Goal: Task Accomplishment & Management: Use online tool/utility

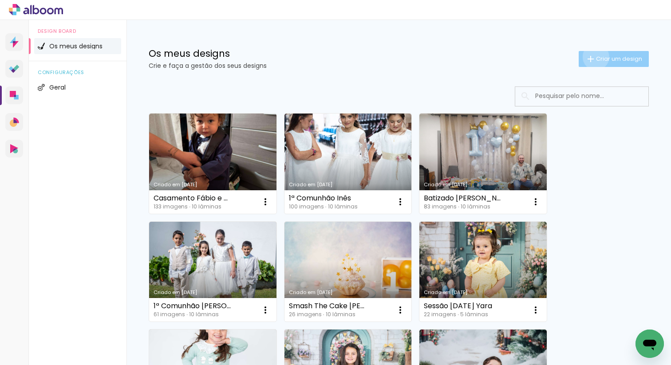
click at [596, 57] on span "Criar um design" at bounding box center [619, 59] width 46 height 6
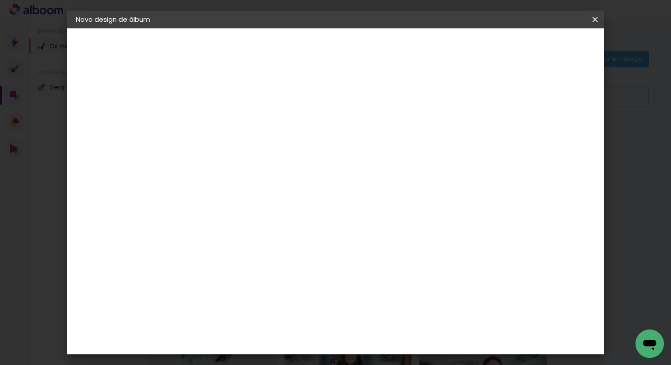
click at [221, 116] on input at bounding box center [221, 119] width 0 height 14
type input "Festa Nahel"
type paper-input "Festa Nahel"
click at [0, 0] on slot "Avançar" at bounding box center [0, 0] width 0 height 0
click at [298, 139] on iron-icon at bounding box center [294, 136] width 10 height 11
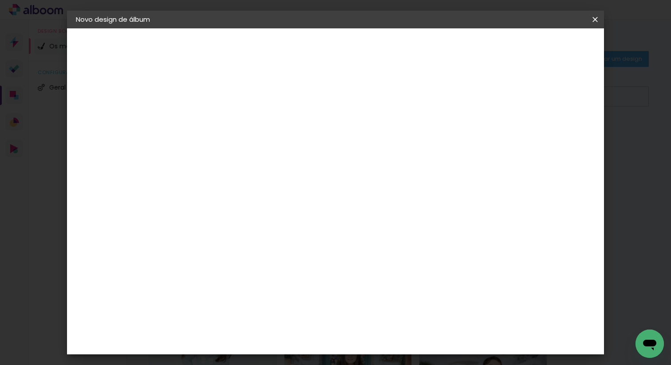
click at [0, 0] on slot "Avançar" at bounding box center [0, 0] width 0 height 0
click at [198, 244] on input "30" at bounding box center [193, 243] width 23 height 13
type input "25"
type paper-input "25"
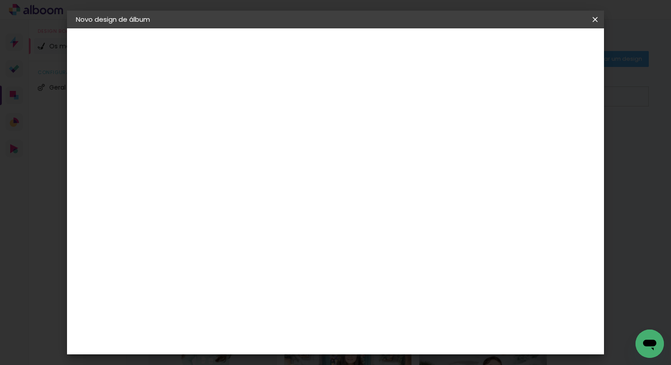
click at [394, 325] on input "60" at bounding box center [387, 327] width 23 height 13
type input "50"
type paper-input "50"
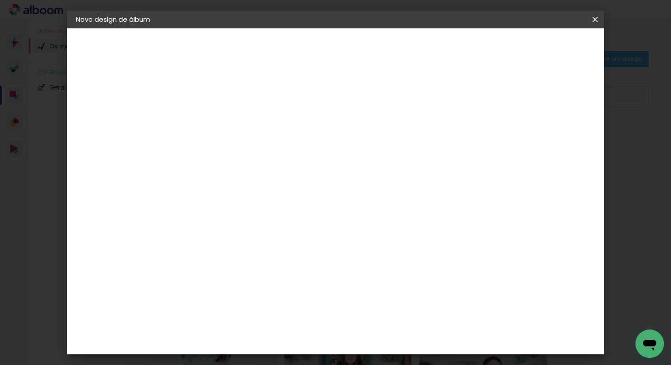
click at [552, 51] on paper-button "Iniciar design" at bounding box center [526, 47] width 58 height 15
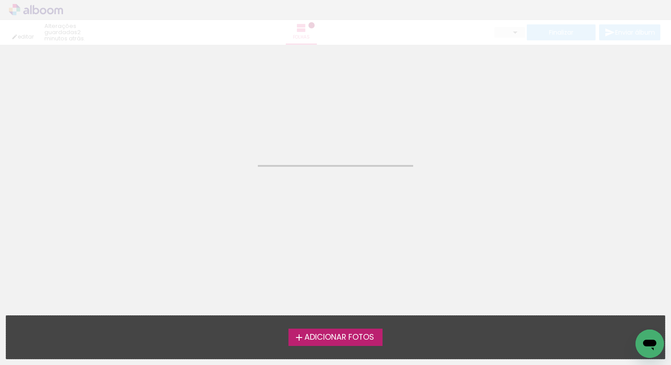
click at [299, 341] on iron-icon at bounding box center [299, 338] width 11 height 11
click at [0, 0] on input "file" at bounding box center [0, 0] width 0 height 0
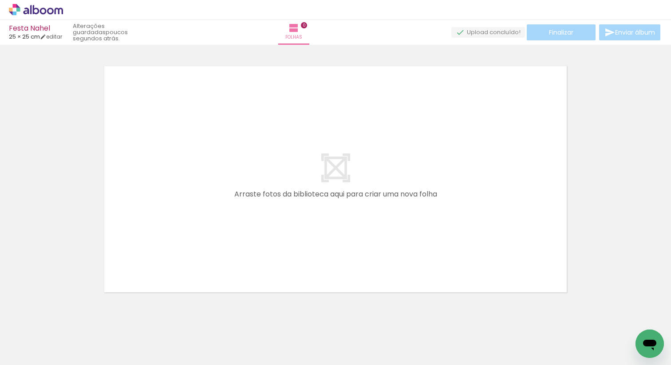
scroll to position [11, 0]
click at [475, 34] on span "A preparar upload..." at bounding box center [464, 32] width 58 height 8
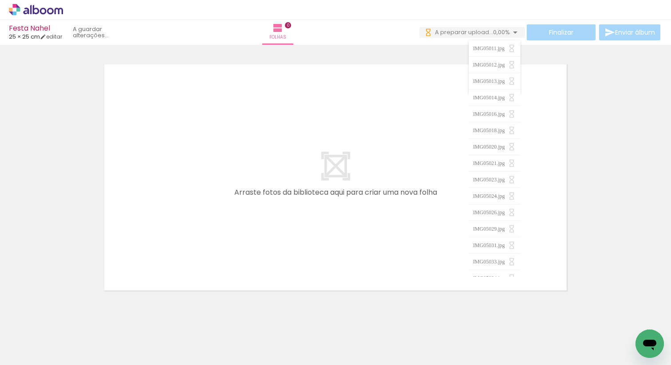
scroll to position [0, 0]
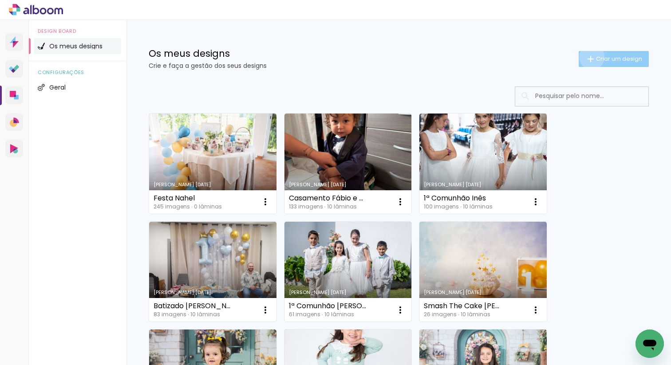
click at [591, 57] on iron-icon at bounding box center [591, 59] width 11 height 11
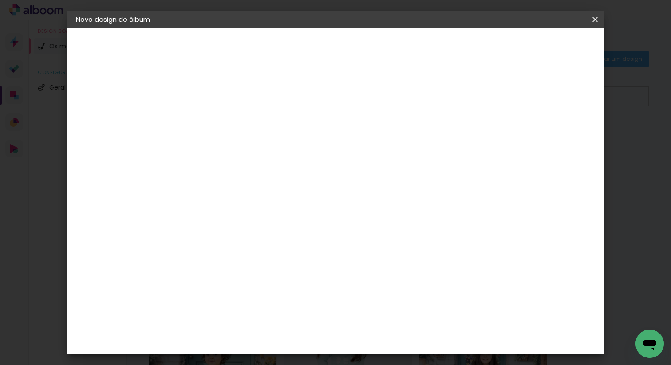
click at [221, 121] on input at bounding box center [221, 119] width 0 height 14
type input "Batizado Nico"
type paper-input "Batizado Nico"
click at [0, 0] on slot "Avançar" at bounding box center [0, 0] width 0 height 0
click at [273, 197] on div "DreambooksPro" at bounding box center [244, 200] width 58 height 7
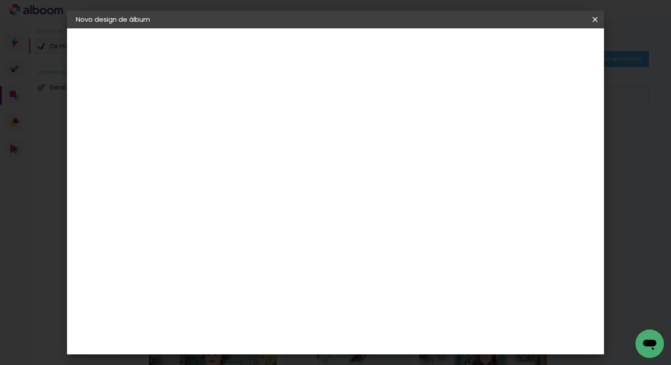
click at [0, 0] on slot "Avançar" at bounding box center [0, 0] width 0 height 0
click at [256, 148] on input "text" at bounding box center [238, 155] width 35 height 14
click at [0, 0] on slot "Álbum" at bounding box center [0, 0] width 0 height 0
type input "Álbum"
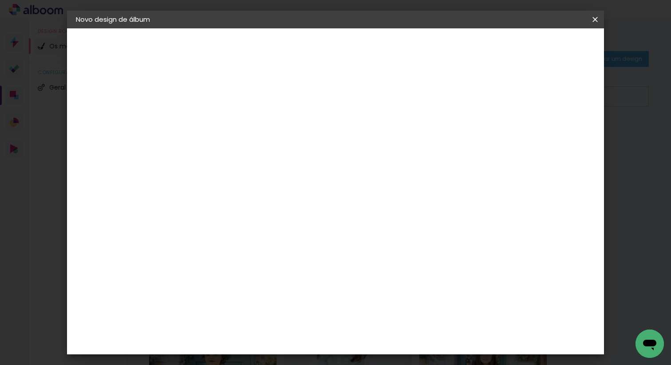
click at [281, 266] on span "40 × 30" at bounding box center [260, 275] width 41 height 18
click at [281, 326] on span "30 × 30" at bounding box center [260, 335] width 41 height 18
click at [0, 0] on slot "Avançar" at bounding box center [0, 0] width 0 height 0
click at [546, 45] on span "Iniciar design" at bounding box center [526, 47] width 40 height 6
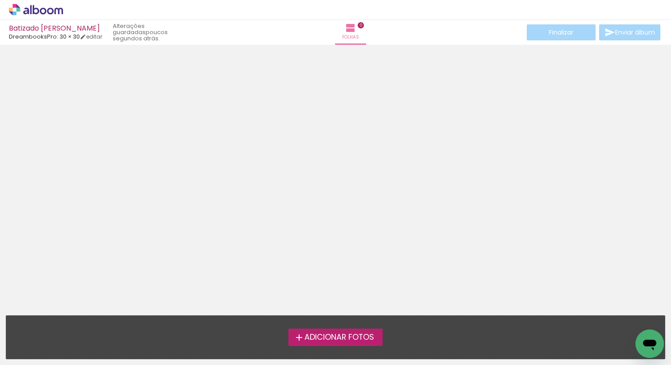
click at [322, 334] on span "Adicionar Fotos" at bounding box center [340, 338] width 70 height 8
click at [0, 0] on input "file" at bounding box center [0, 0] width 0 height 0
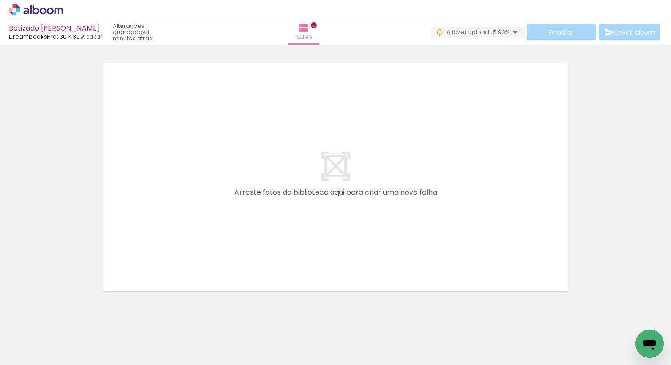
click at [476, 30] on span "A fazer upload..." at bounding box center [470, 32] width 47 height 8
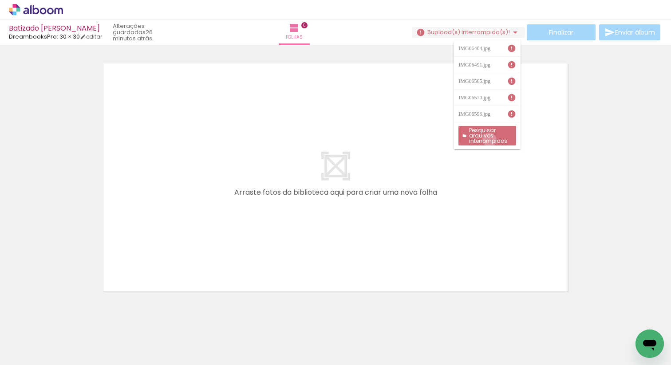
click at [0, 0] on slot "Pesquisar arquivos interrompidos" at bounding box center [0, 0] width 0 height 0
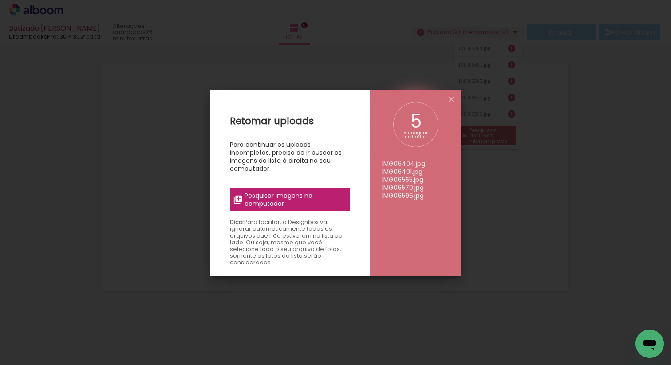
click at [311, 206] on span "Pesquisar imagens no computador" at bounding box center [295, 200] width 100 height 16
click at [0, 0] on input "file" at bounding box center [0, 0] width 0 height 0
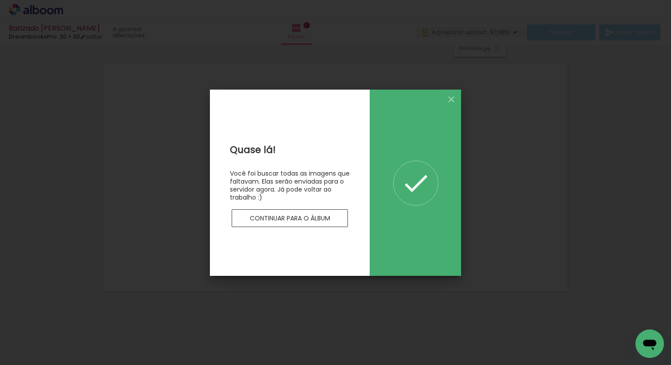
click at [0, 0] on slot "Continuar para o álbum" at bounding box center [0, 0] width 0 height 0
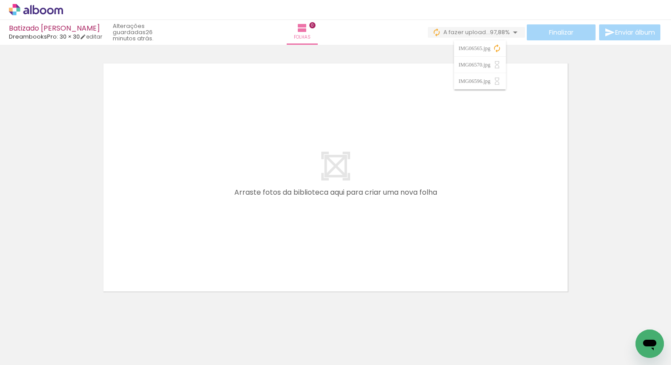
click at [505, 30] on span "97,88%" at bounding box center [500, 32] width 20 height 8
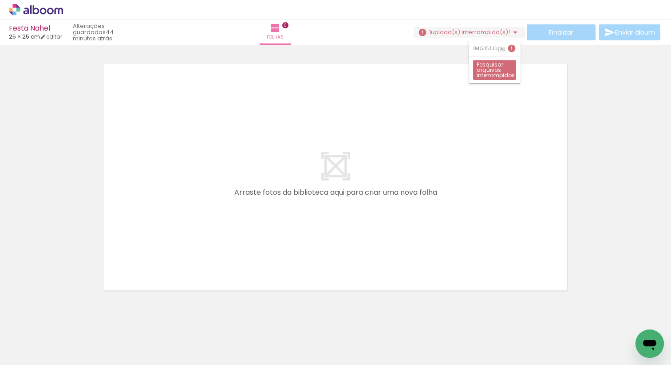
click at [502, 68] on paper-button "Pesquisar arquivos interrompidos" at bounding box center [494, 70] width 43 height 20
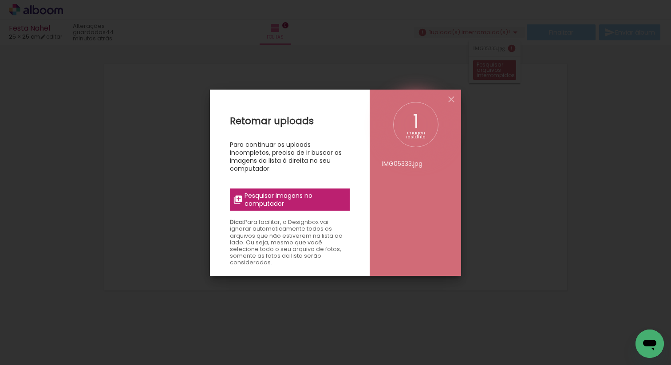
click at [289, 195] on span "Pesquisar imagens no computador" at bounding box center [295, 200] width 100 height 16
click at [0, 0] on input "file" at bounding box center [0, 0] width 0 height 0
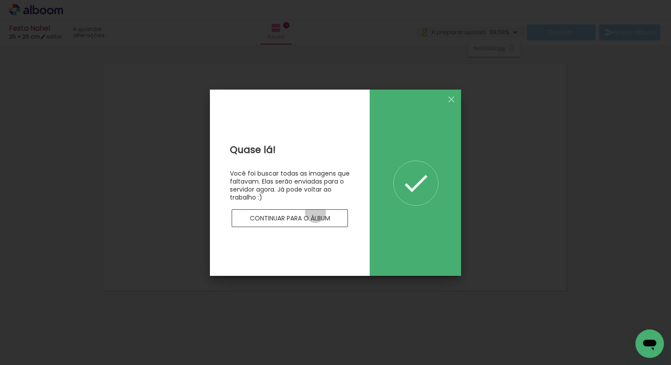
click at [316, 213] on paper-button "Continuar para o álbum" at bounding box center [290, 219] width 116 height 18
